Goal: Navigation & Orientation: Find specific page/section

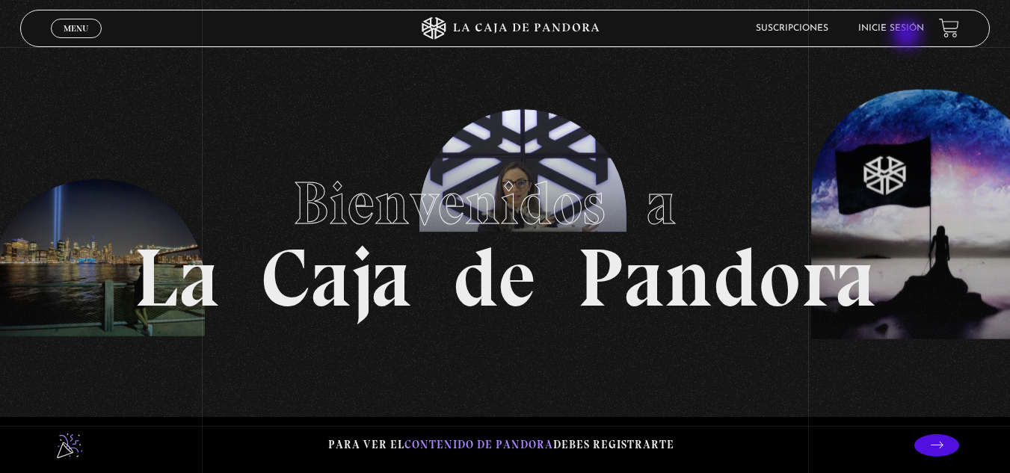
click at [908, 36] on li "Inicie sesión" at bounding box center [891, 27] width 66 height 23
click at [919, 24] on link "Inicie sesión" at bounding box center [891, 28] width 66 height 9
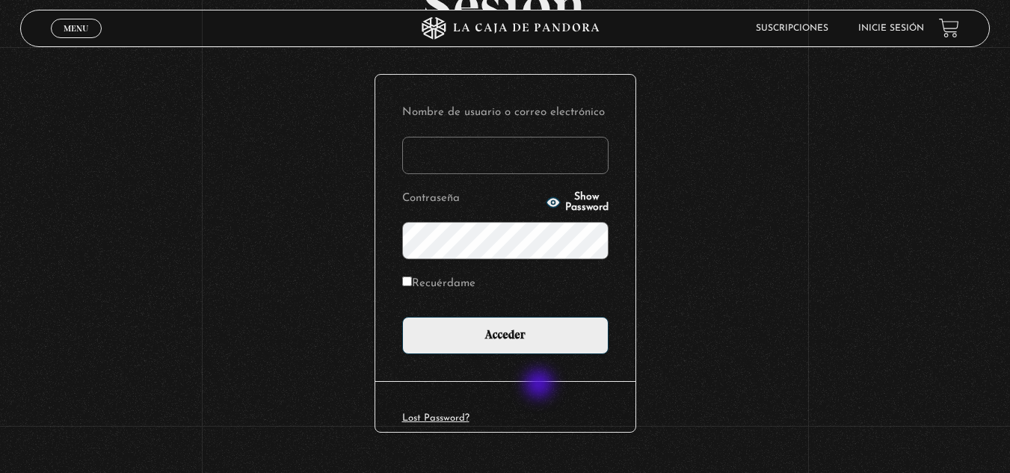
scroll to position [149, 0]
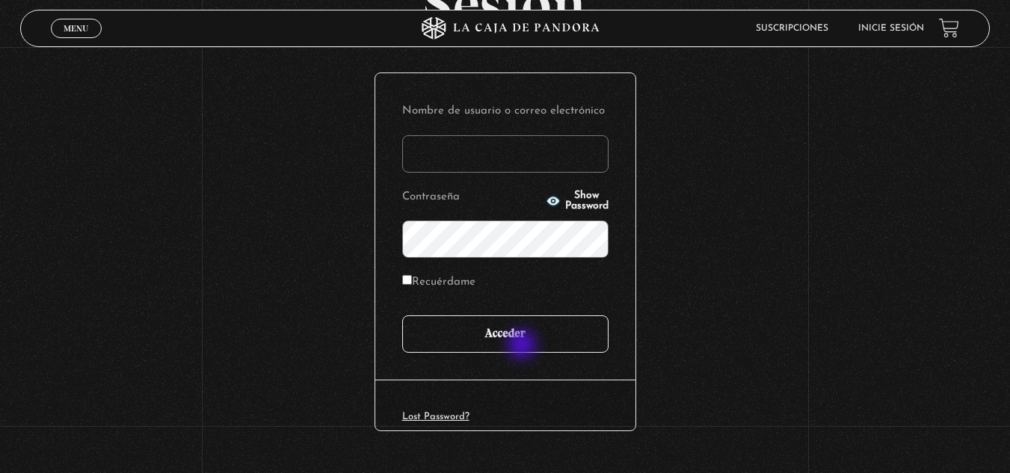
type input "yohita158@gmail.com"
click at [529, 342] on input "Acceder" at bounding box center [505, 333] width 206 height 37
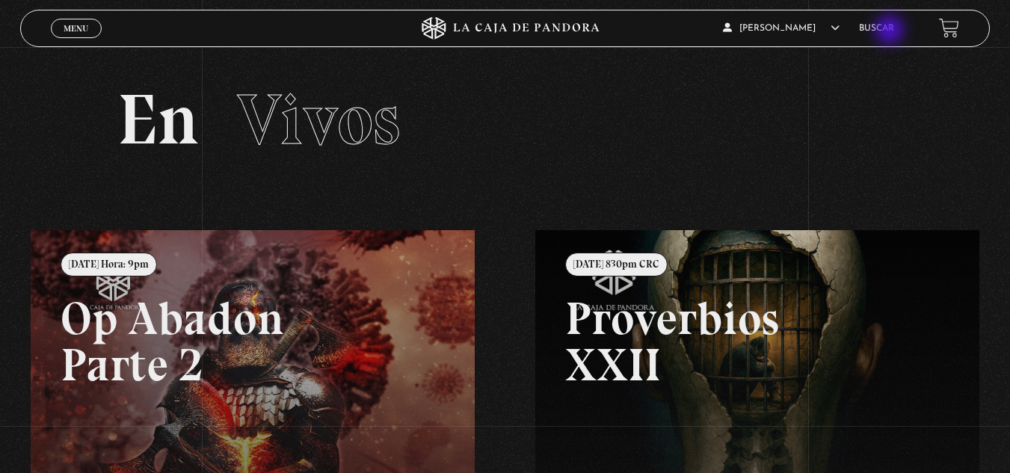
click at [891, 31] on link "Buscar" at bounding box center [876, 28] width 35 height 9
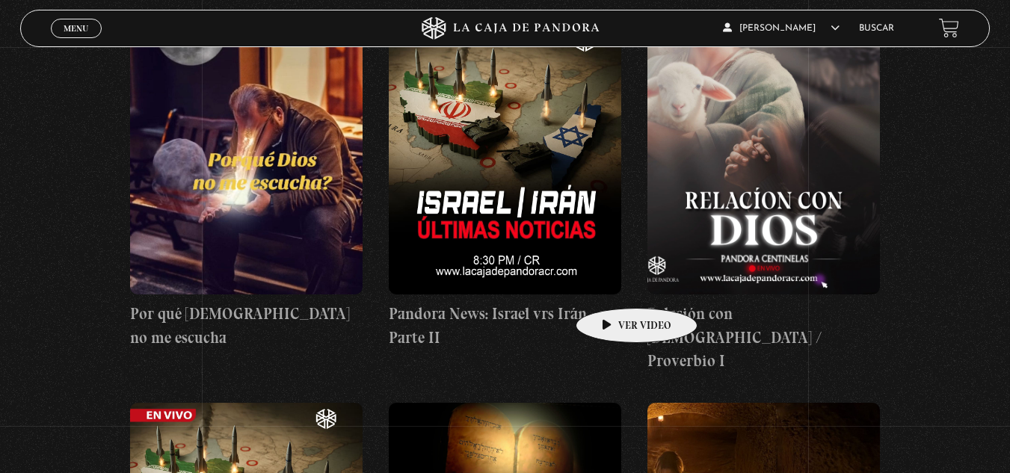
scroll to position [972, 0]
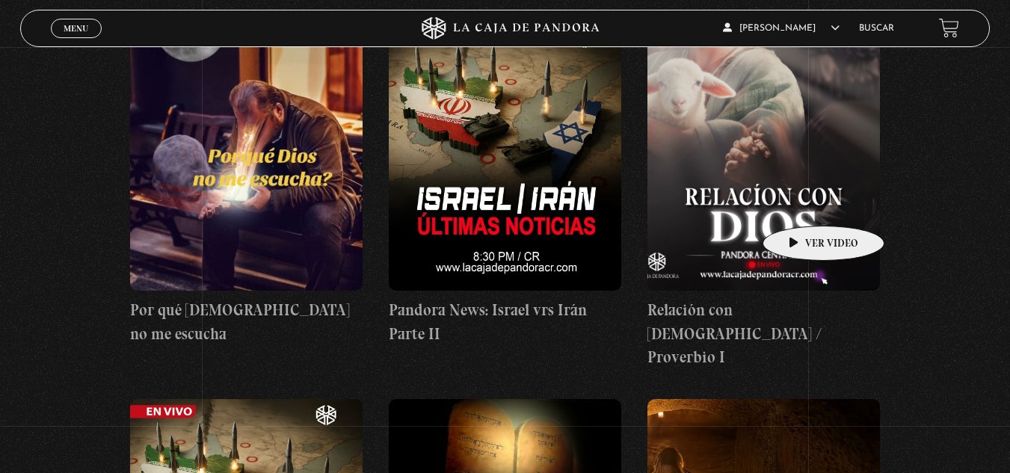
click at [800, 203] on figure at bounding box center [763, 156] width 232 height 269
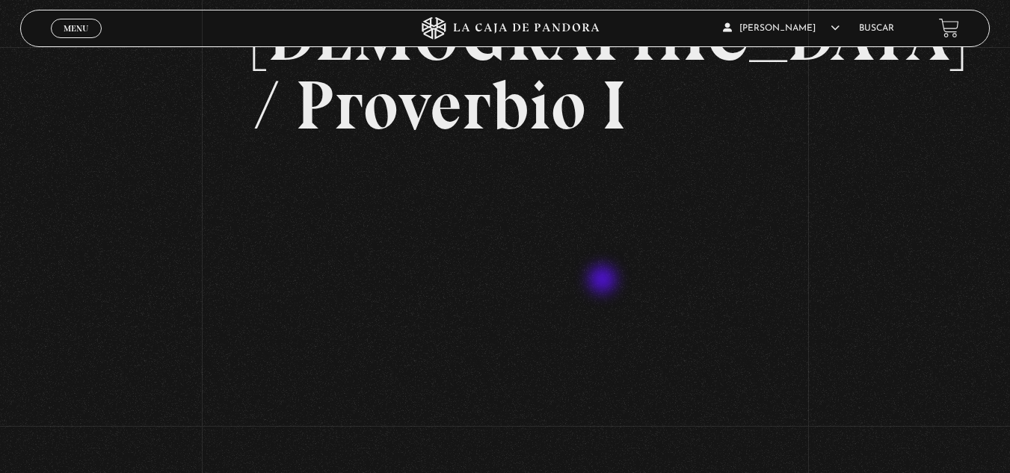
scroll to position [224, 0]
